Goal: Task Accomplishment & Management: Complete application form

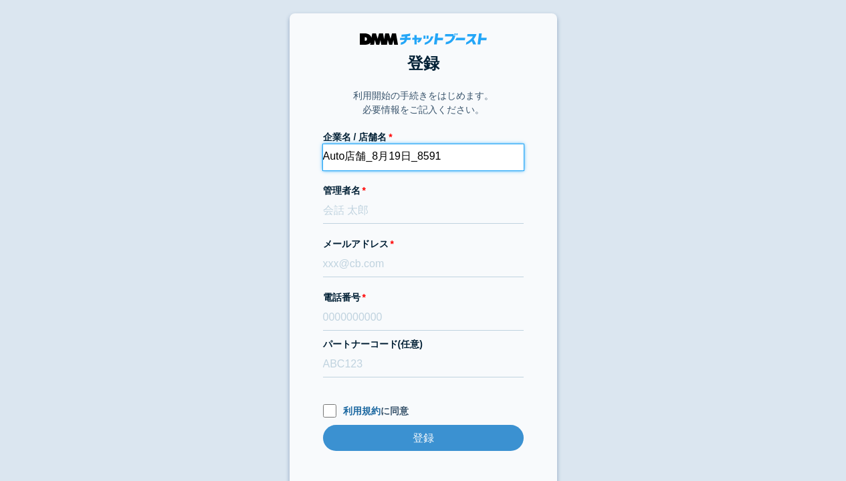
type input "Auto店舗_8月19日_8591"
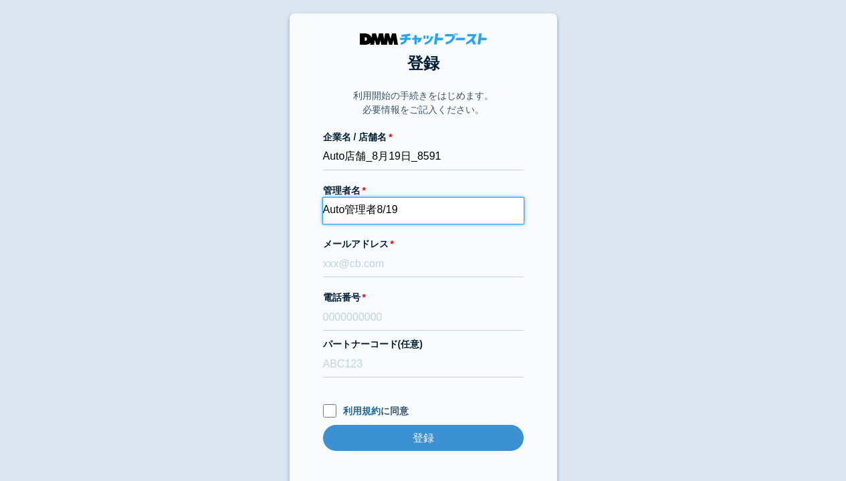
type input "Auto管理者8/19"
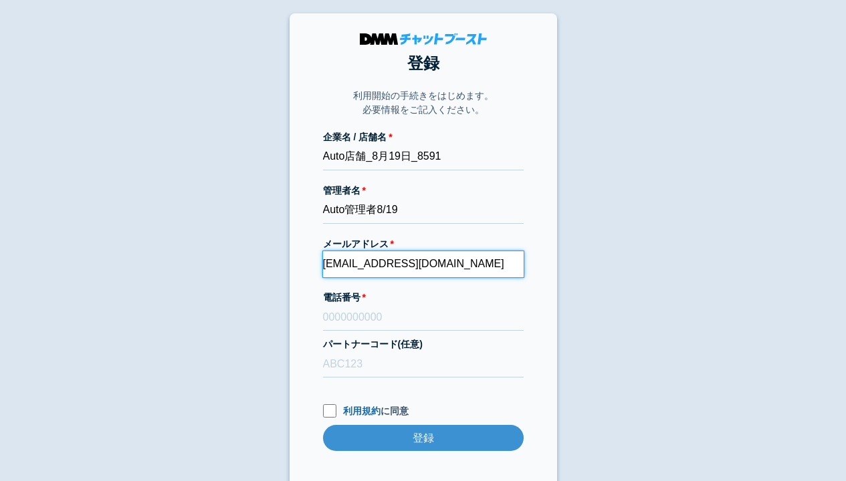
type input "[EMAIL_ADDRESS][DOMAIN_NAME]"
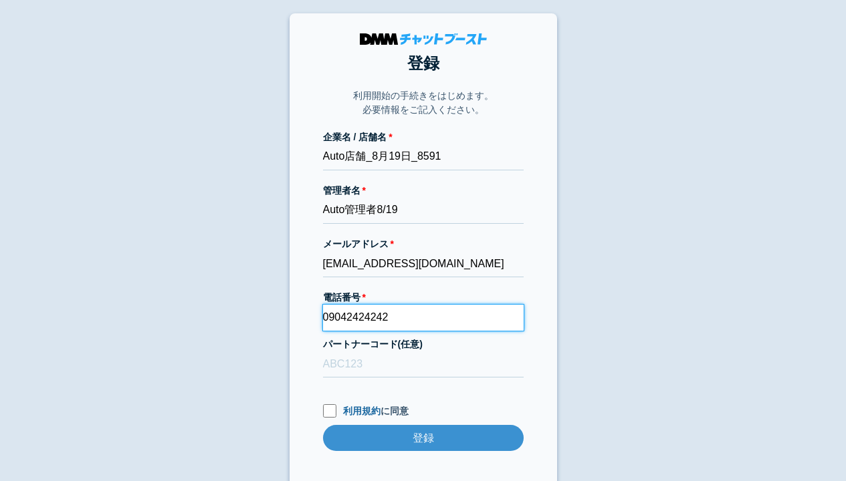
type input "09042424242"
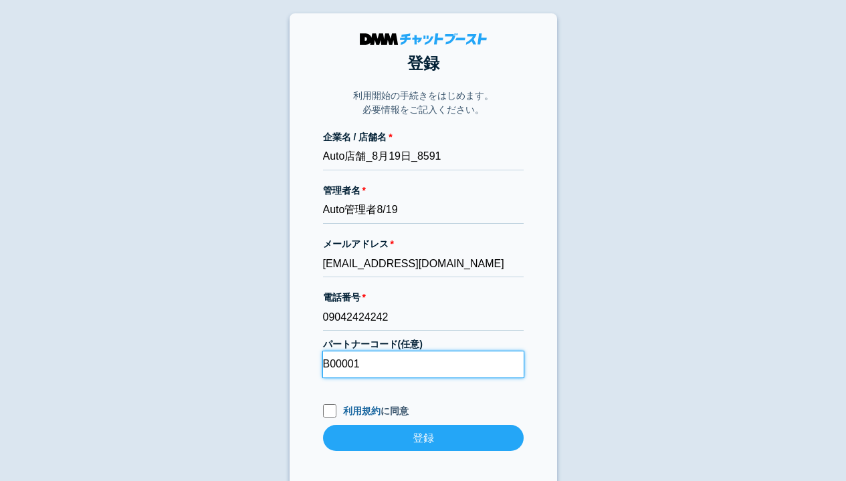
type input "B00001"
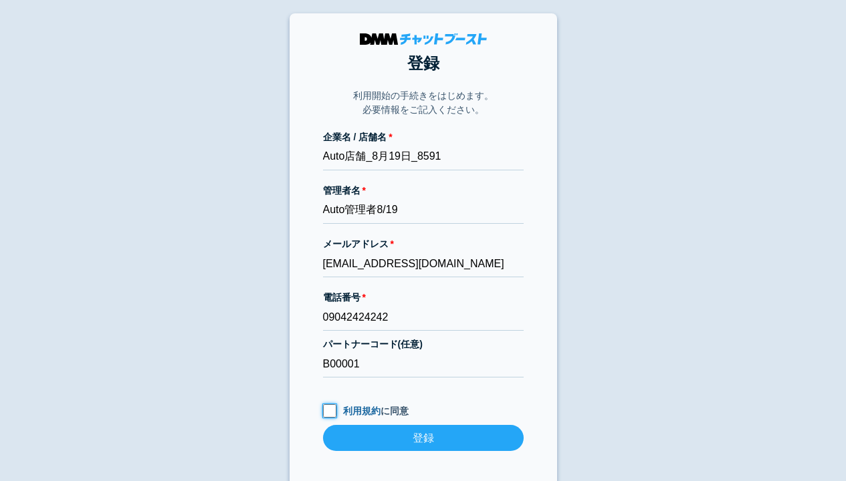
click at [329, 410] on input "利用規約 に同意" at bounding box center [329, 410] width 13 height 13
checkbox input "true"
click at [423, 438] on input "登録" at bounding box center [423, 438] width 201 height 26
